Goal: Task Accomplishment & Management: Manage account settings

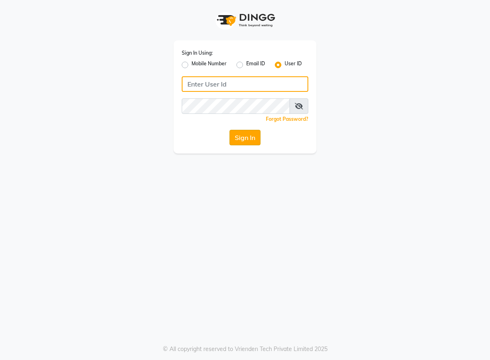
type input "arsp"
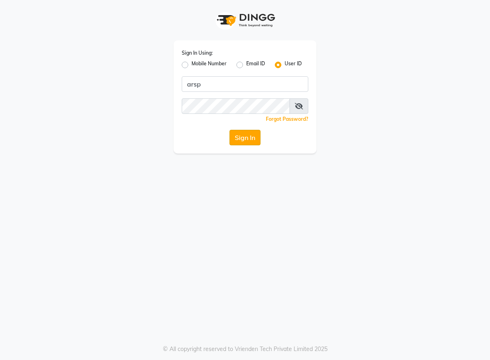
click at [247, 136] on button "Sign In" at bounding box center [245, 138] width 31 height 16
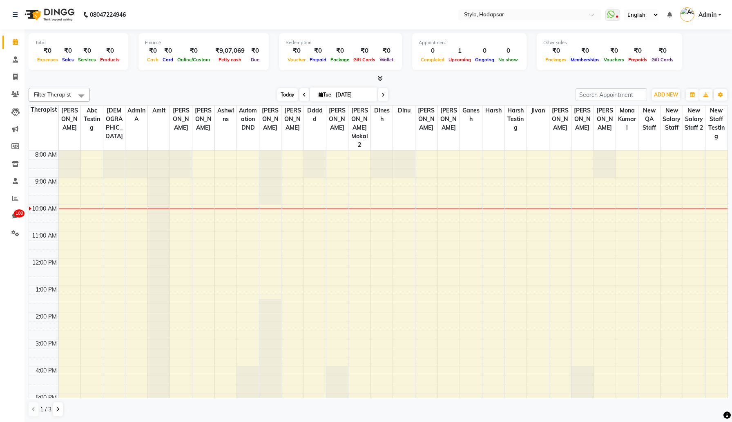
click at [284, 94] on span "Today" at bounding box center [287, 94] width 20 height 13
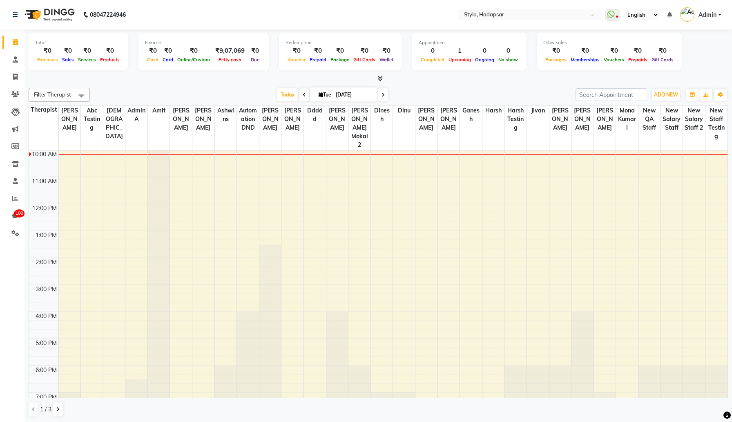
click at [203, 199] on div "8:00 AM 9:00 AM 10:00 AM 11:00 AM 12:00 PM 1:00 PM 2:00 PM 3:00 PM 4:00 PM 5:00…" at bounding box center [378, 257] width 699 height 323
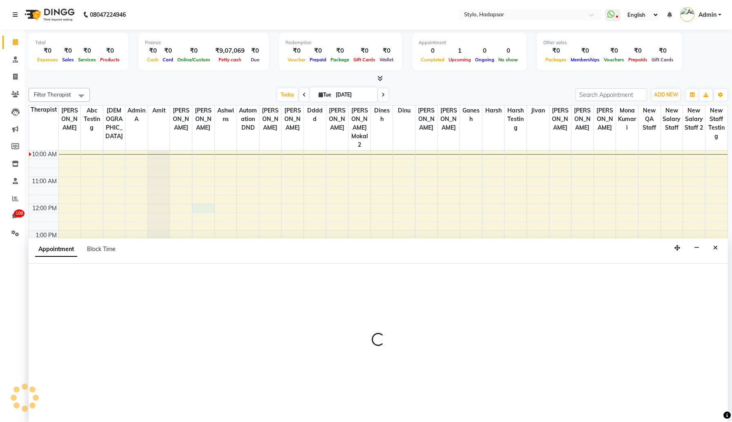
scroll to position [0, 0]
select select "2651"
select select "tentative"
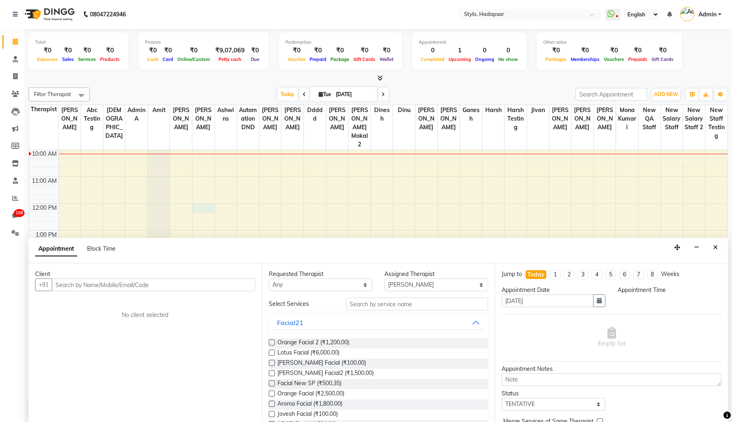
select select "720"
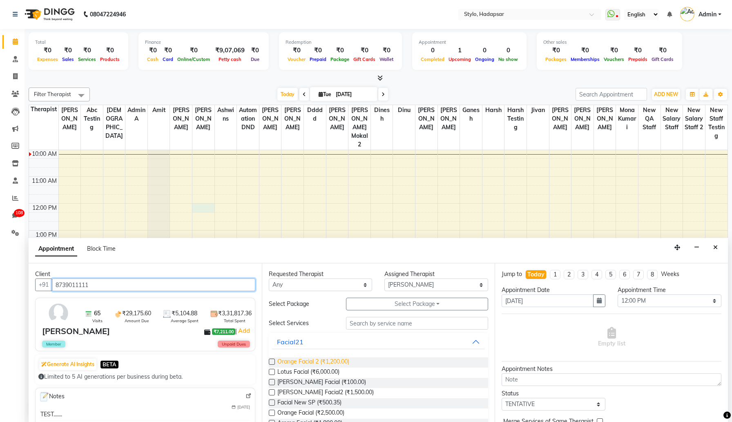
type input "8739011111"
click at [280, 360] on span "Orange Facial 2 (₹1,200.00)" at bounding box center [313, 362] width 72 height 10
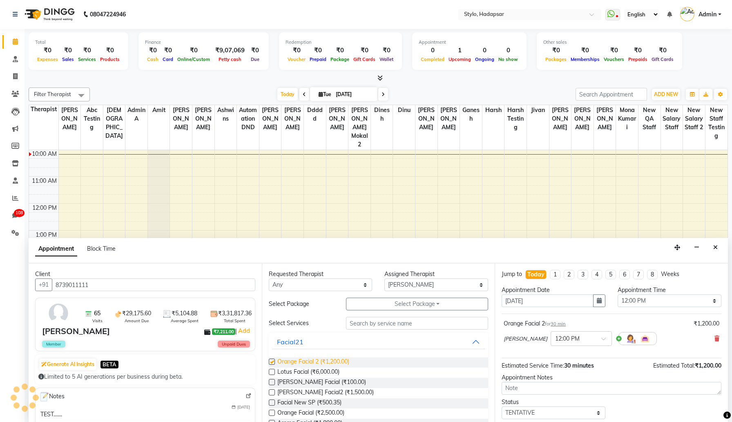
checkbox input "false"
click at [281, 360] on span "Lotus Facial (₹6,000.00)" at bounding box center [308, 372] width 62 height 10
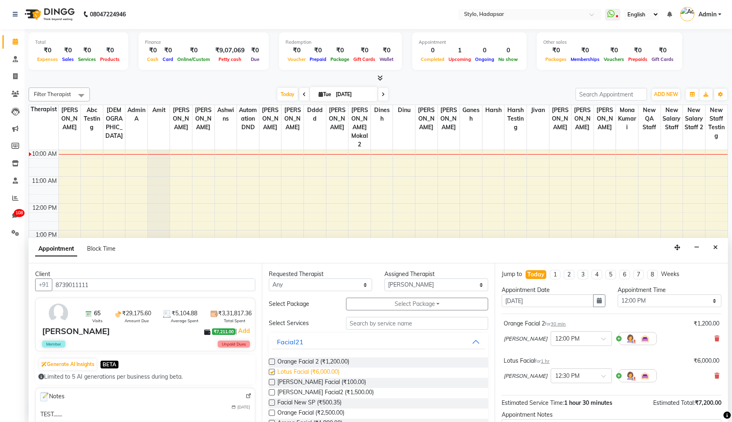
checkbox input "false"
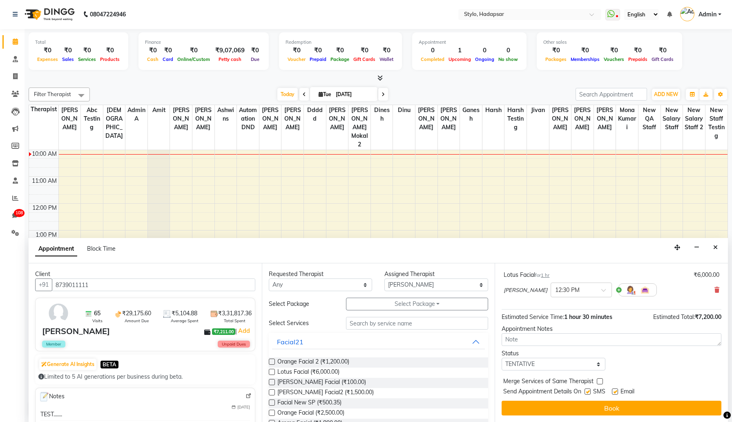
click at [490, 360] on label at bounding box center [588, 391] width 6 height 6
click at [490, 360] on input "checkbox" at bounding box center [587, 391] width 5 height 5
checkbox input "false"
click at [490, 360] on label at bounding box center [615, 391] width 6 height 6
click at [490, 360] on input "checkbox" at bounding box center [614, 391] width 5 height 5
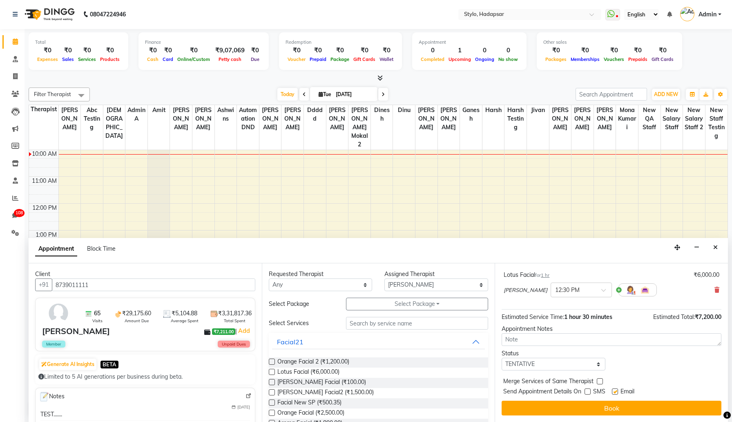
checkbox input "false"
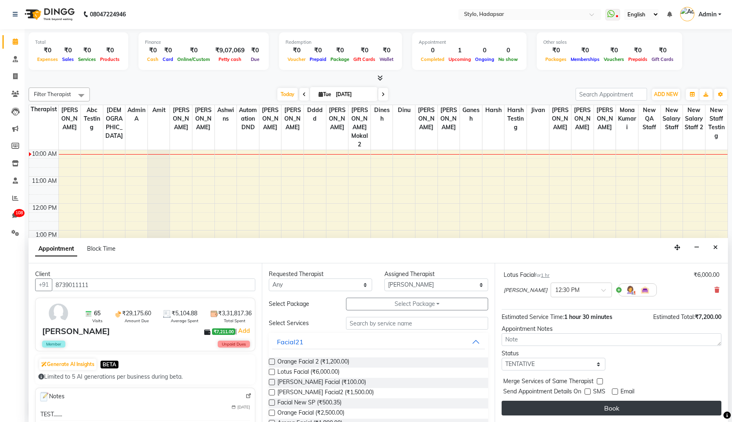
click at [490, 360] on button "Book" at bounding box center [612, 407] width 220 height 15
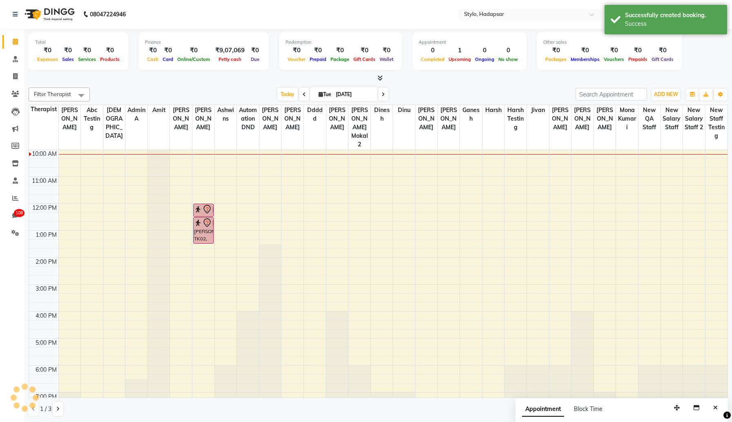
scroll to position [0, 0]
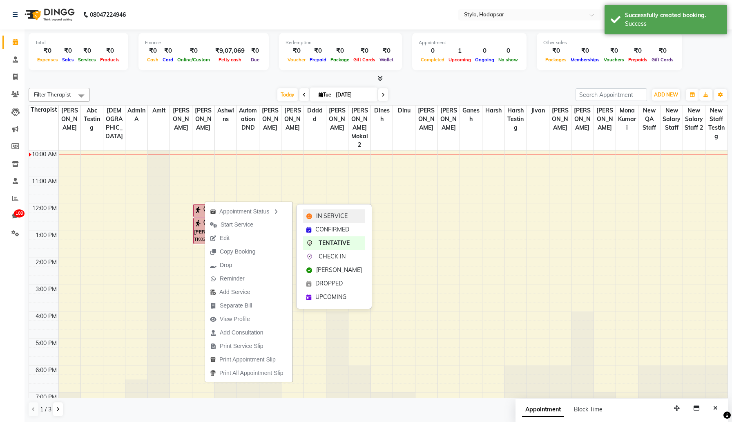
click at [337, 216] on span "IN SERVICE" at bounding box center [331, 216] width 31 height 9
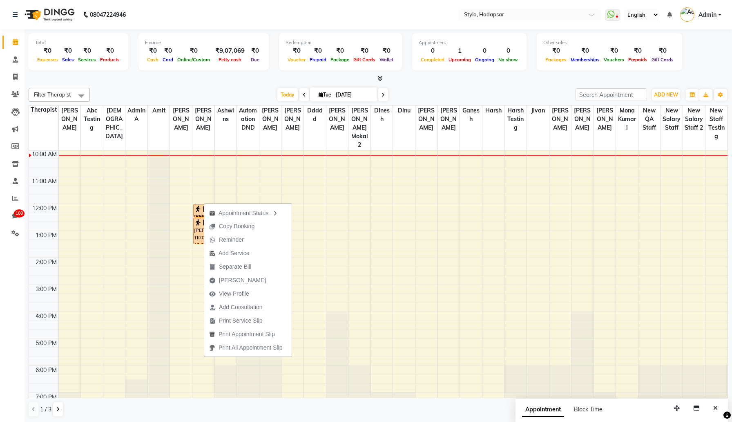
click at [10, 286] on div "Calendar Consultation Invoice Clients Leads Marketing Members Inventory Staff R…" at bounding box center [55, 216] width 110 height 386
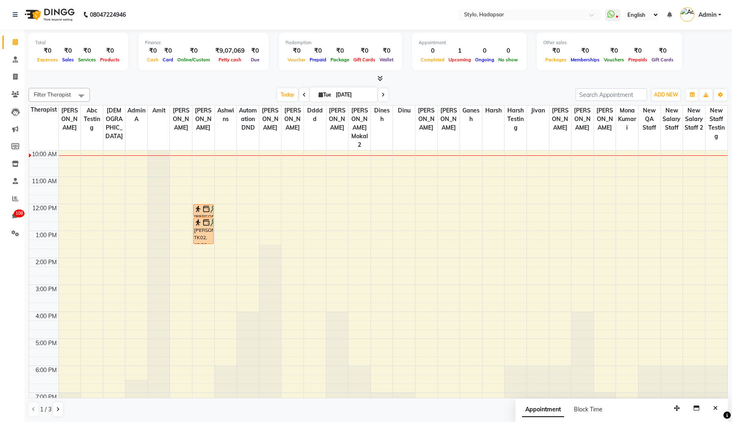
click at [10, 286] on div "Calendar Consultation Invoice Clients Leads Marketing Members Inventory Staff R…" at bounding box center [55, 216] width 110 height 386
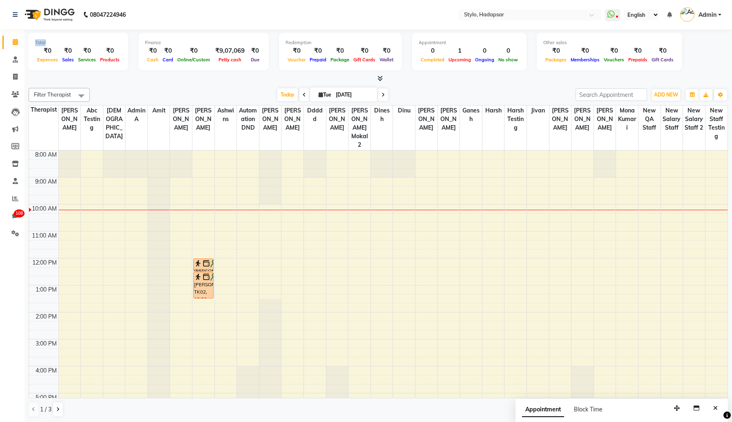
click at [204, 191] on div "8:00 AM 9:00 AM 10:00 AM 11:00 AM 12:00 PM 1:00 PM 2:00 PM 3:00 PM 4:00 PM 5:00…" at bounding box center [378, 311] width 699 height 323
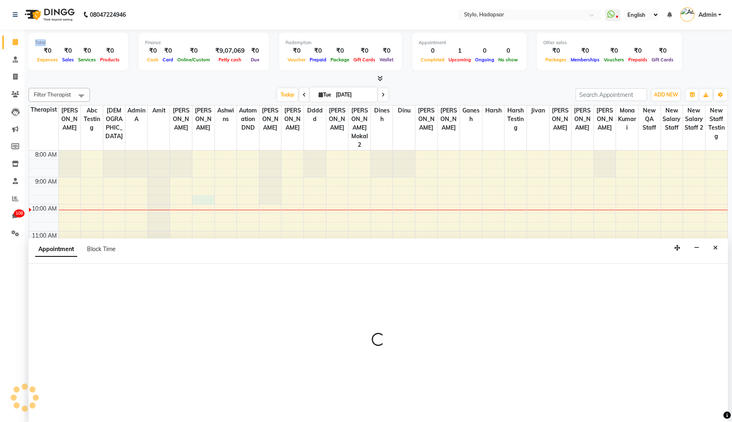
scroll to position [0, 0]
select select "2651"
select select "tentative"
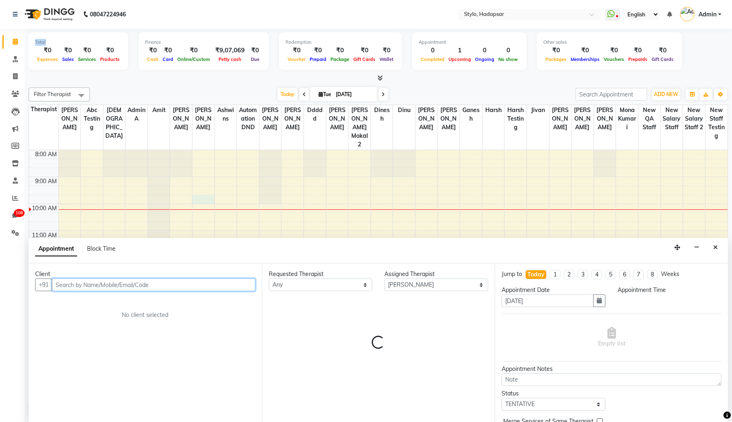
select select "585"
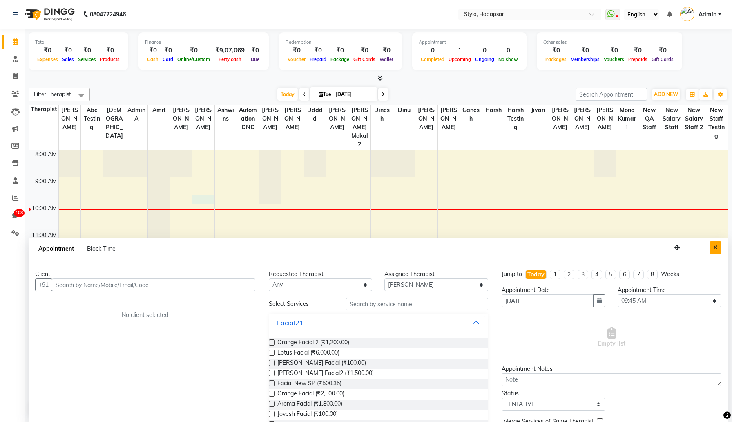
click at [490, 244] on icon "Close" at bounding box center [715, 247] width 4 height 6
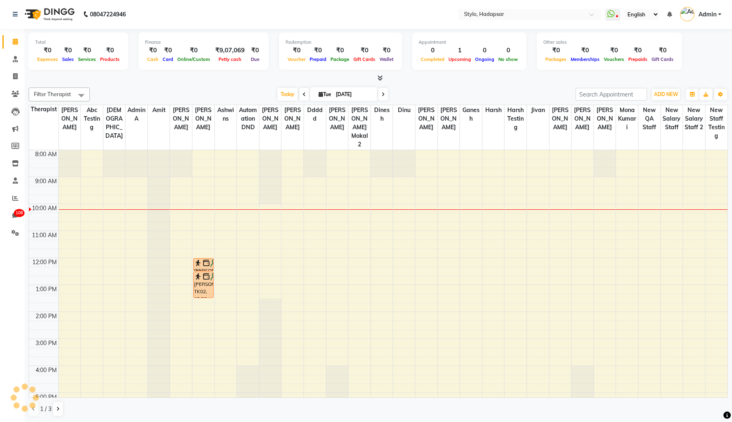
click at [339, 190] on div "8:00 AM 9:00 AM 10:00 AM 11:00 AM 12:00 PM 1:00 PM 2:00 PM 3:00 PM 4:00 PM 5:00…" at bounding box center [378, 311] width 699 height 323
select select "1676"
select select "tentative"
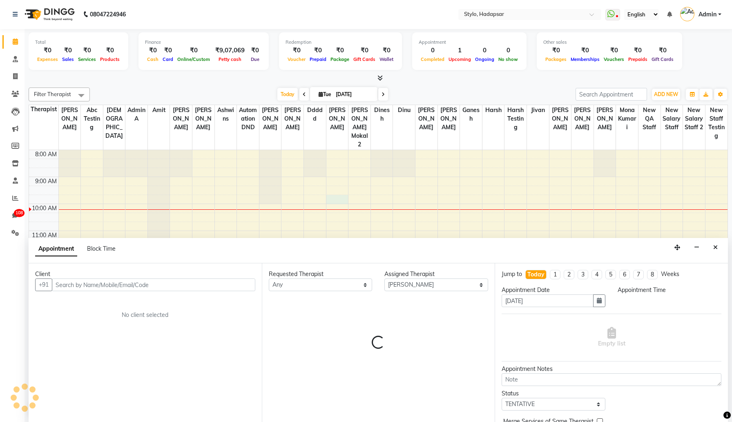
select select "585"
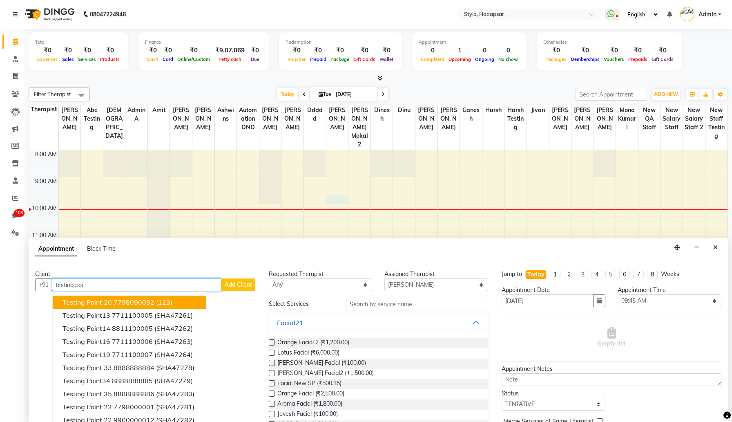
click at [167, 301] on span "(123)" at bounding box center [164, 302] width 16 height 8
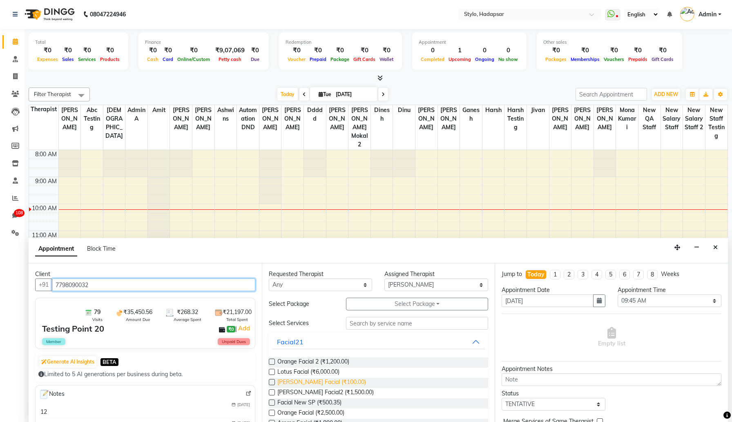
type input "7798090032"
click at [301, 360] on span "[PERSON_NAME] Facial (₹100.00)" at bounding box center [321, 382] width 89 height 10
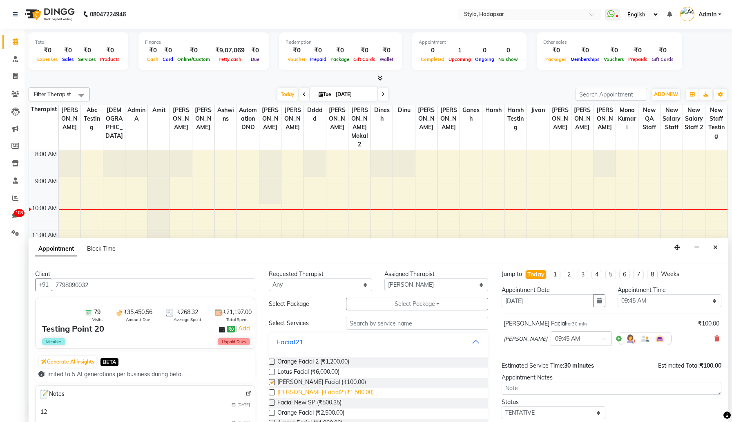
checkbox input "false"
click at [303, 360] on span "Facial New SP (₹500.35)" at bounding box center [309, 403] width 64 height 10
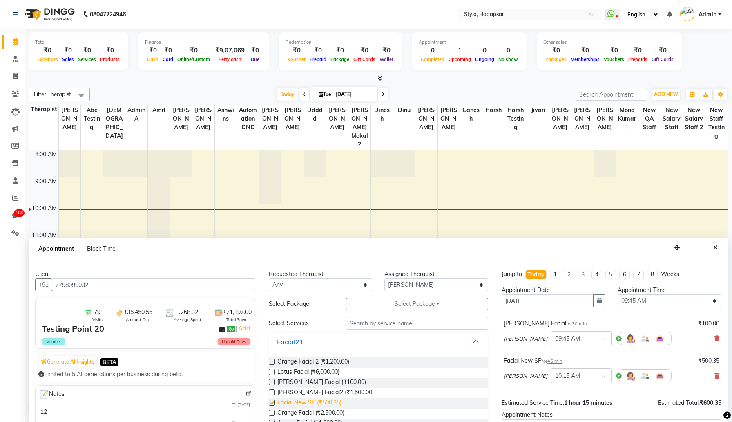
checkbox input "false"
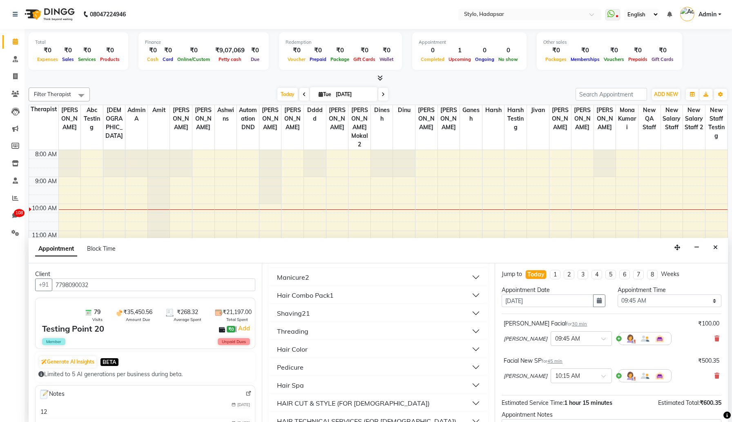
scroll to position [386, 0]
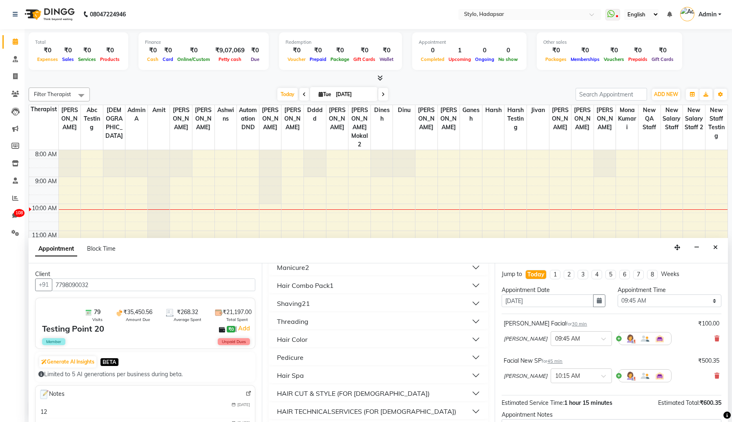
click at [312, 322] on button "Threading" at bounding box center [378, 321] width 213 height 15
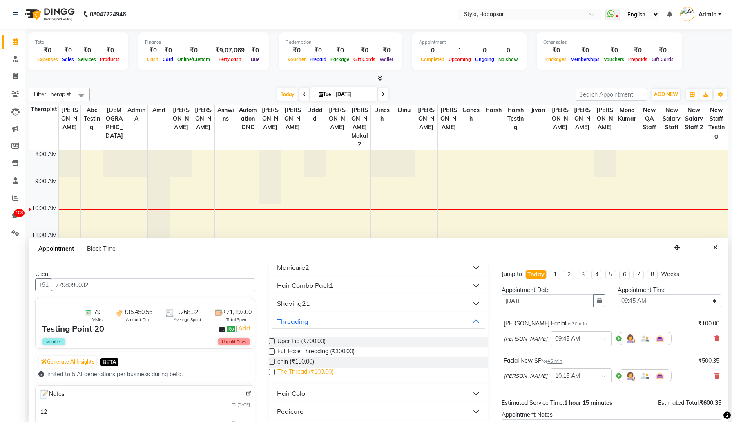
click at [309, 360] on span "The Thread (₹100.00)" at bounding box center [305, 372] width 56 height 10
checkbox input "false"
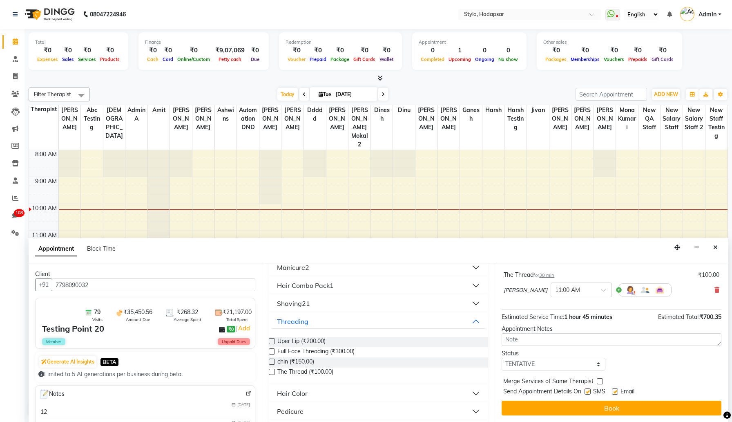
click at [490, 360] on label at bounding box center [588, 391] width 6 height 6
click at [490, 360] on input "checkbox" at bounding box center [587, 391] width 5 height 5
checkbox input "false"
click at [490, 360] on label at bounding box center [615, 391] width 6 height 6
click at [490, 360] on input "checkbox" at bounding box center [614, 391] width 5 height 5
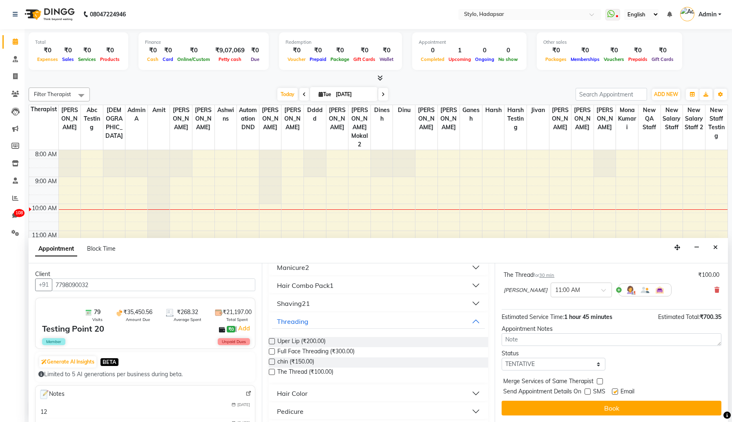
checkbox input "false"
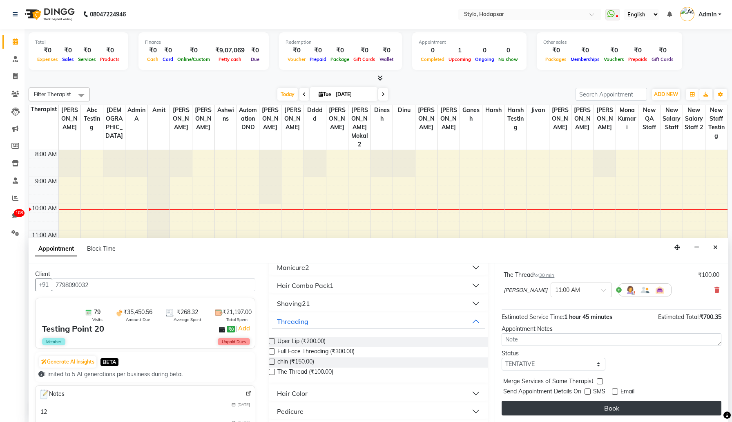
click at [490, 360] on button "Book" at bounding box center [612, 407] width 220 height 15
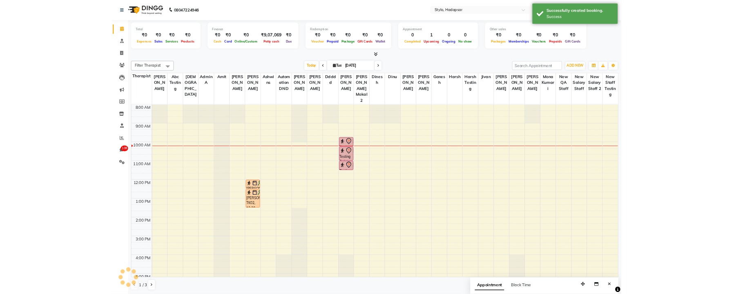
scroll to position [0, 0]
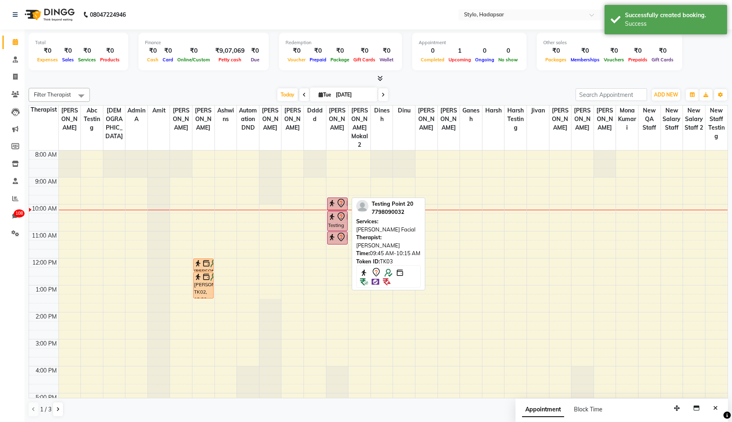
click at [337, 198] on icon at bounding box center [341, 203] width 10 height 10
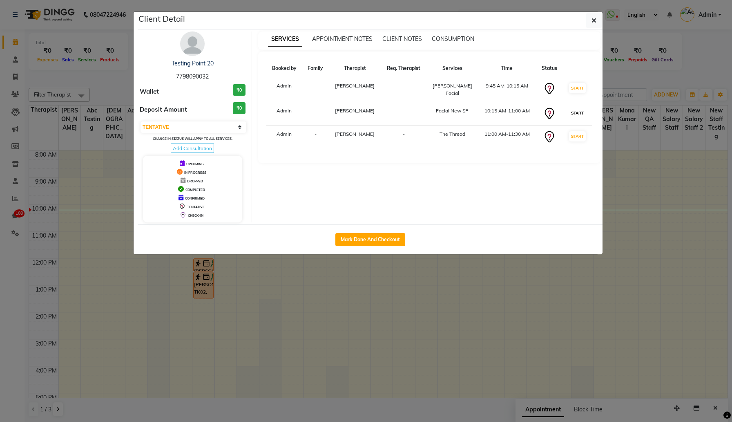
click at [490, 114] on button "START" at bounding box center [577, 113] width 17 height 10
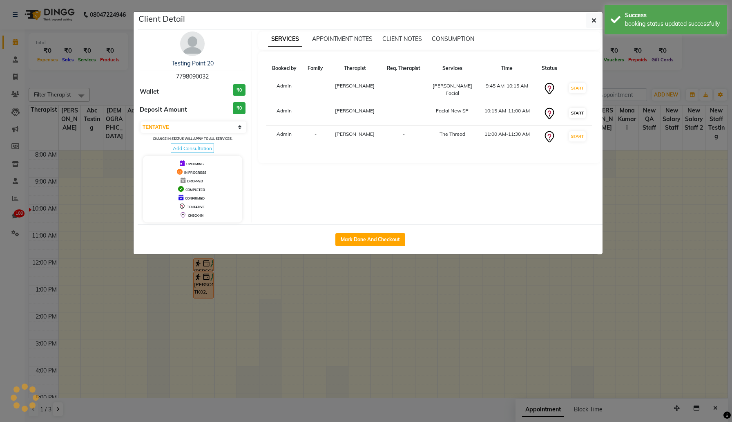
select select "select"
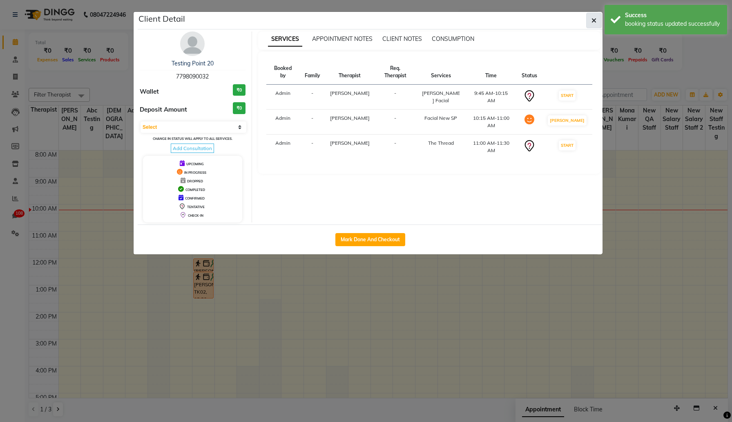
click at [490, 21] on icon "button" at bounding box center [594, 20] width 5 height 7
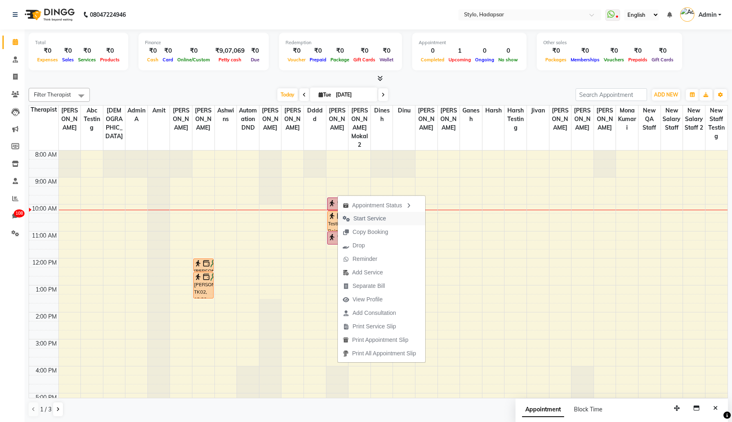
click at [377, 219] on span "Start Service" at bounding box center [369, 218] width 33 height 9
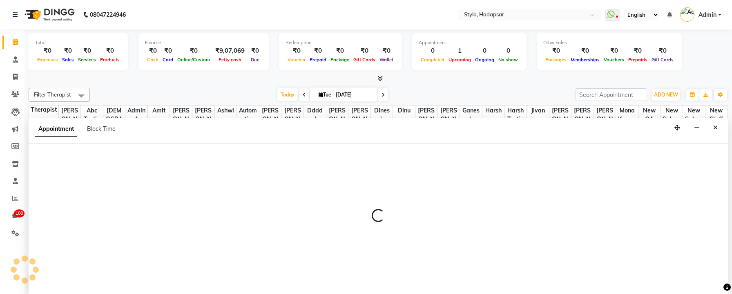
scroll to position [0, 0]
select select "2722"
select select "tentative"
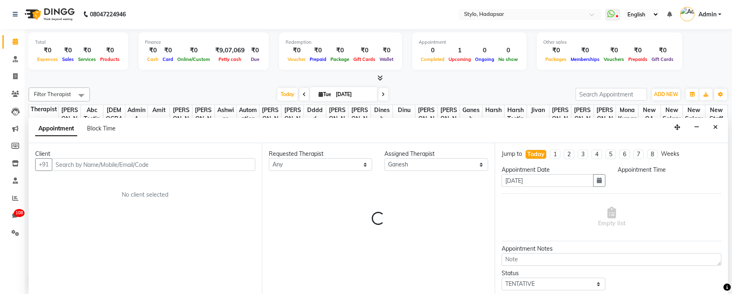
select select "600"
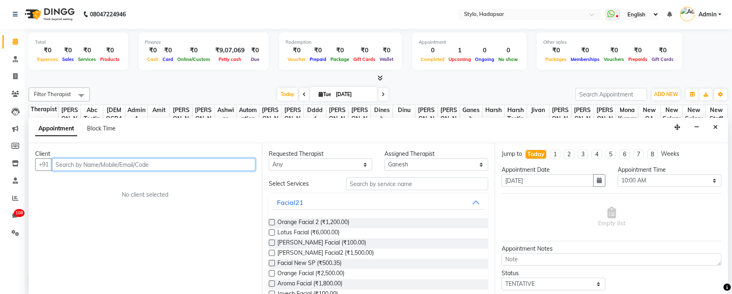
click at [151, 163] on input "text" at bounding box center [153, 164] width 203 height 13
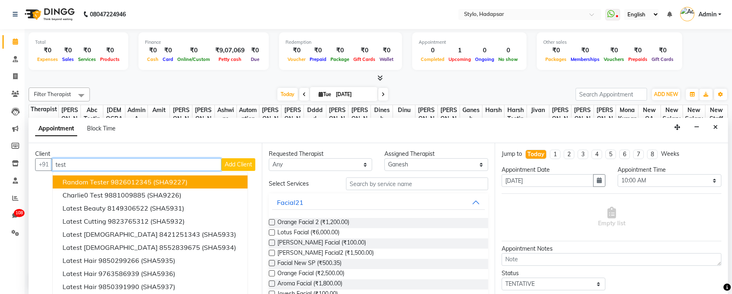
click at [135, 183] on ngb-highlight "9826012345" at bounding box center [131, 182] width 41 height 8
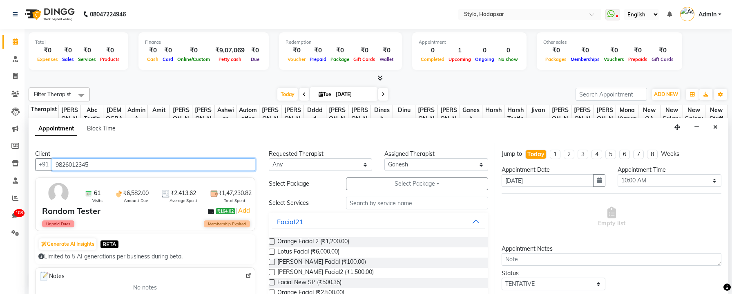
click at [125, 161] on input "9826012345" at bounding box center [153, 164] width 203 height 13
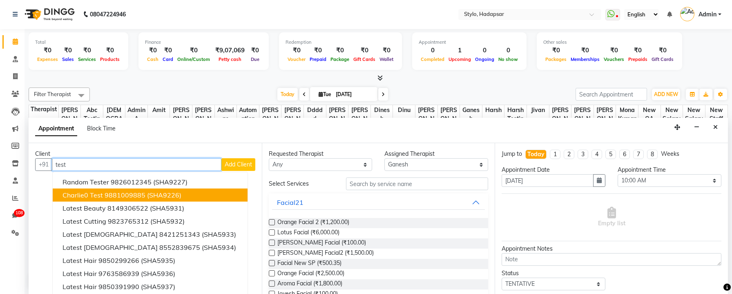
click at [124, 194] on ngb-highlight "9881009885" at bounding box center [125, 195] width 41 height 8
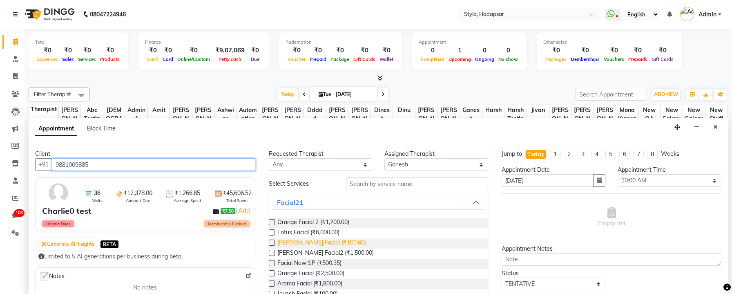
type input "9881009885"
click at [308, 241] on span "[PERSON_NAME] Facial (₹100.00)" at bounding box center [321, 243] width 89 height 10
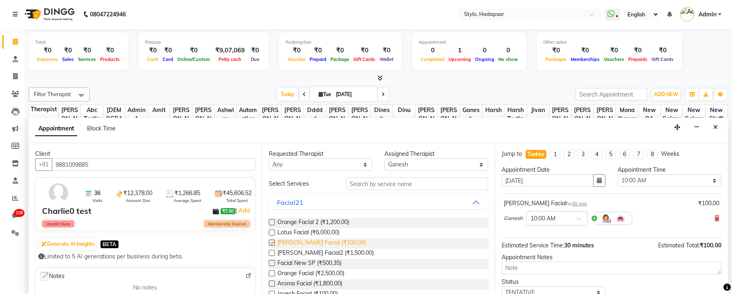
checkbox input "false"
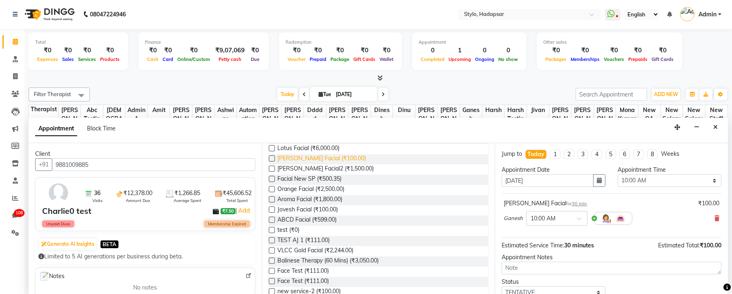
scroll to position [124, 0]
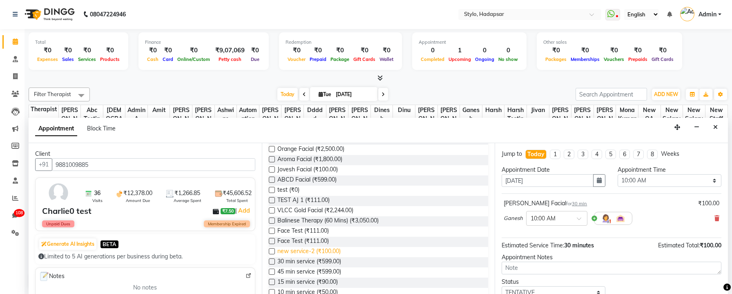
click at [323, 250] on span "new service-2 (₹100.00)" at bounding box center [308, 252] width 63 height 10
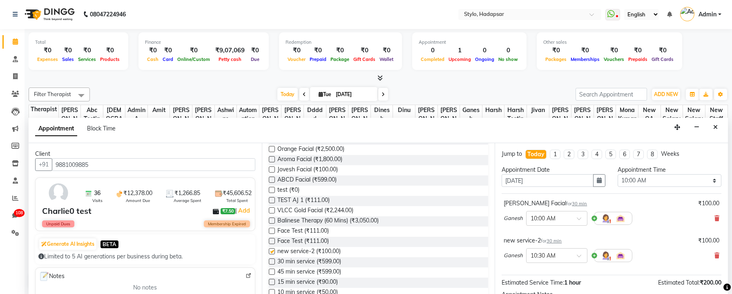
checkbox input "false"
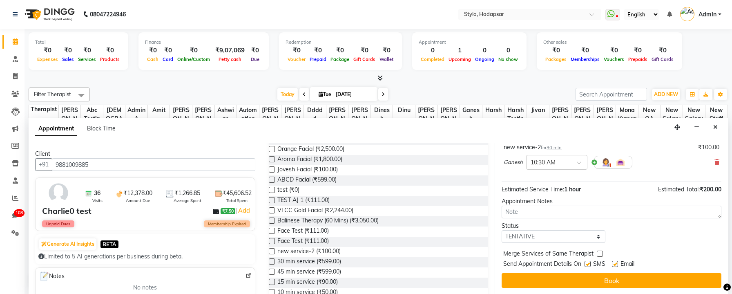
click at [490, 263] on label at bounding box center [588, 264] width 6 height 6
click at [490, 263] on input "checkbox" at bounding box center [587, 264] width 5 height 5
checkbox input "false"
click at [490, 263] on label at bounding box center [615, 264] width 6 height 6
click at [490, 263] on input "checkbox" at bounding box center [614, 264] width 5 height 5
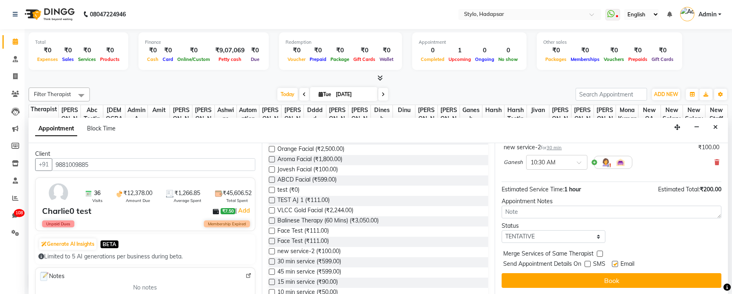
checkbox input "false"
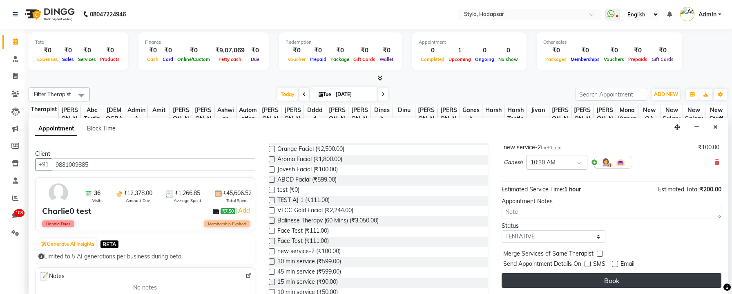
click at [490, 275] on button "Book" at bounding box center [612, 280] width 220 height 15
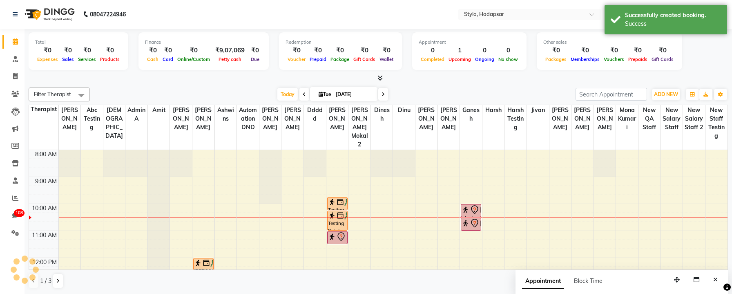
scroll to position [0, 0]
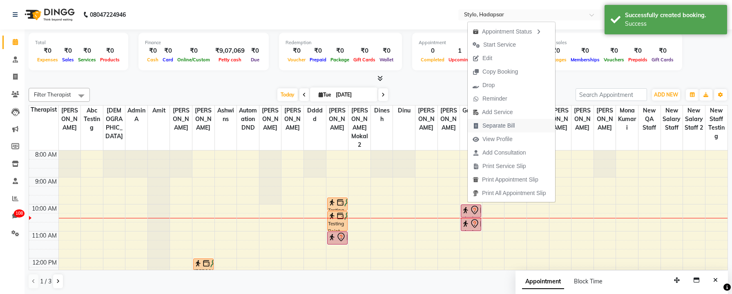
click at [490, 126] on span "Separate Bill" at bounding box center [494, 125] width 52 height 13
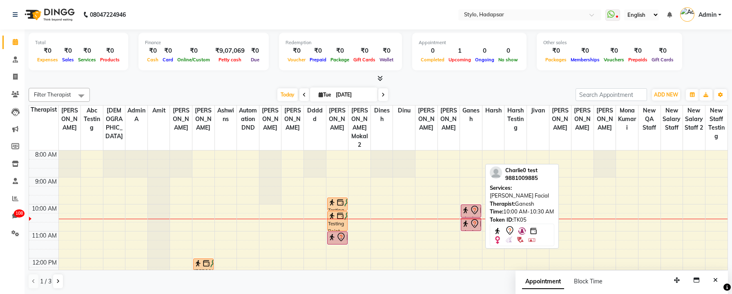
click at [469, 206] on img at bounding box center [466, 210] width 8 height 8
select select "7"
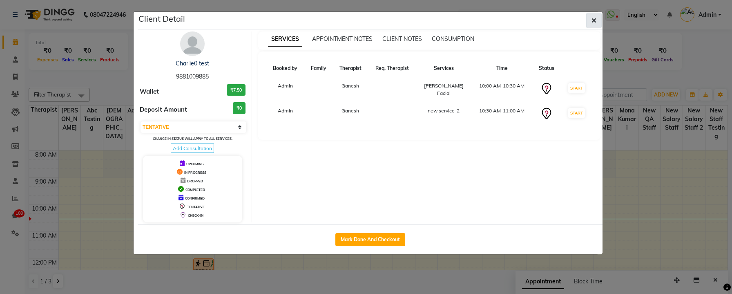
click at [490, 20] on button "button" at bounding box center [594, 21] width 16 height 16
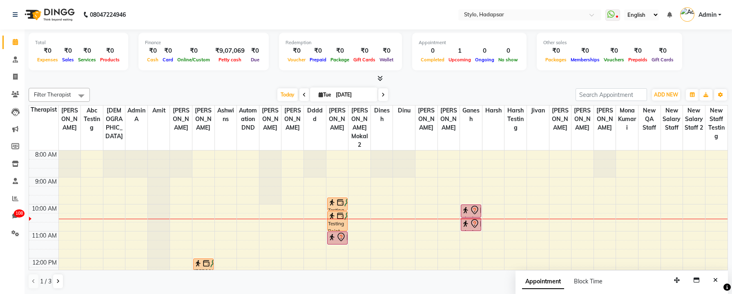
click at [490, 17] on span "Admin" at bounding box center [708, 15] width 18 height 9
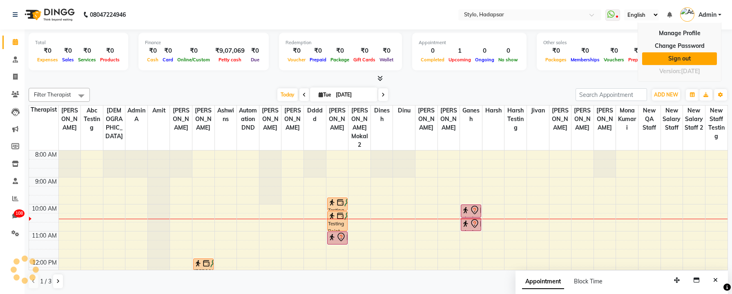
click at [490, 58] on link "Sign out" at bounding box center [679, 58] width 75 height 13
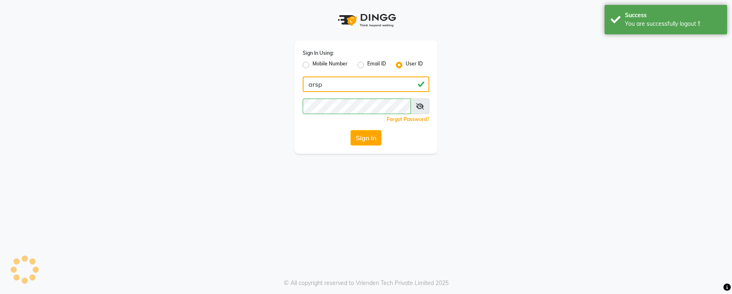
click at [382, 85] on input "arsp" at bounding box center [366, 84] width 127 height 16
type input "e1-894"
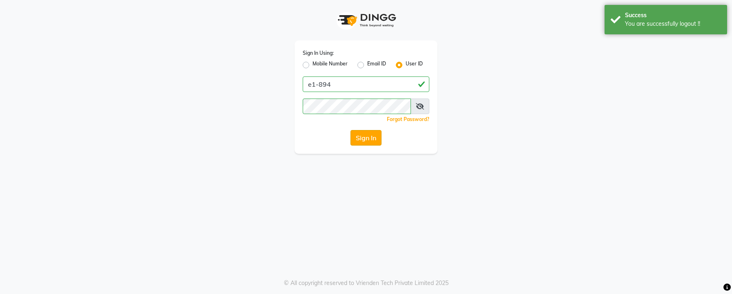
click at [358, 138] on button "Sign In" at bounding box center [365, 138] width 31 height 16
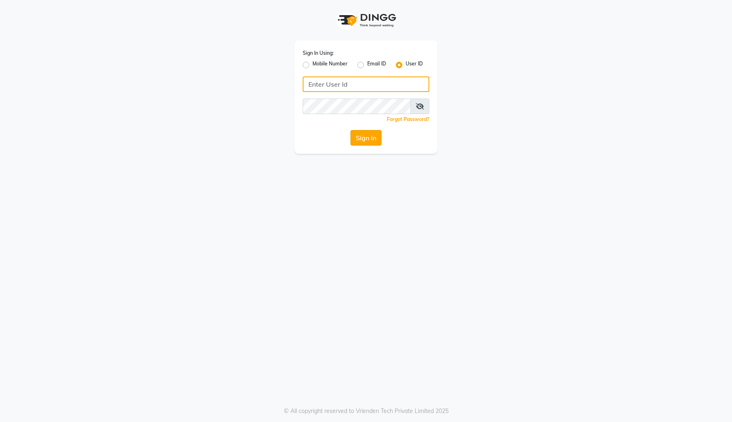
type input "e1-922"
click at [369, 138] on button "Sign In" at bounding box center [365, 138] width 31 height 16
